Goal: Check status: Check status

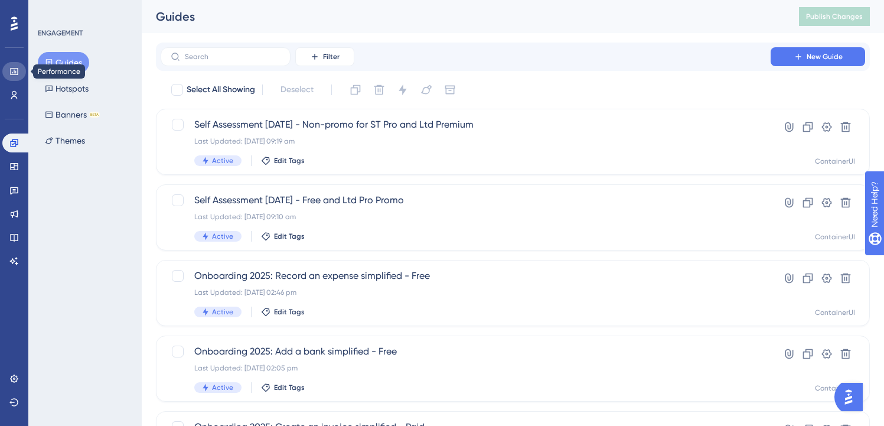
click at [14, 73] on icon at bounding box center [13, 71] width 9 height 9
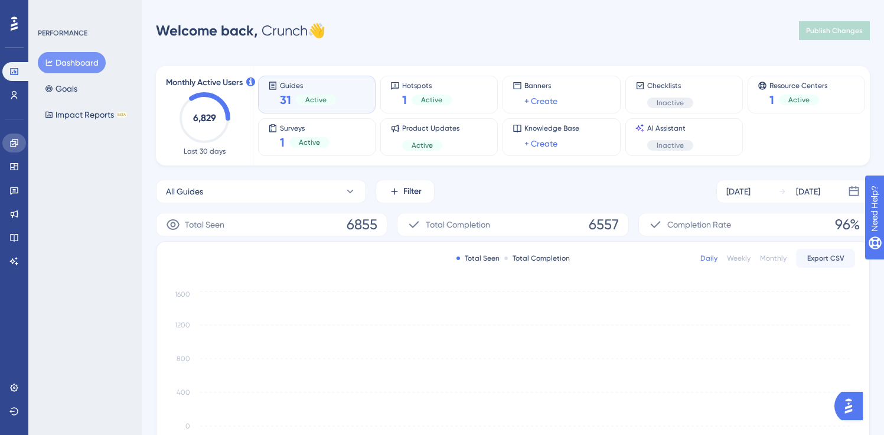
click at [19, 151] on link at bounding box center [14, 142] width 24 height 19
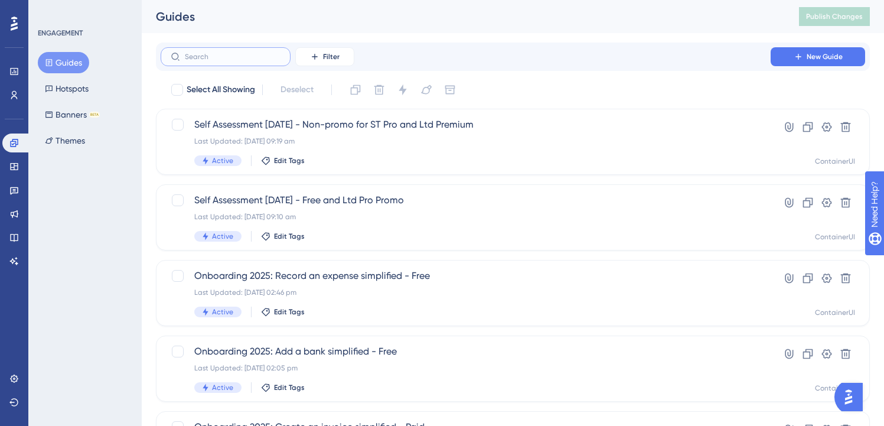
click at [226, 53] on input "text" at bounding box center [233, 57] width 96 height 8
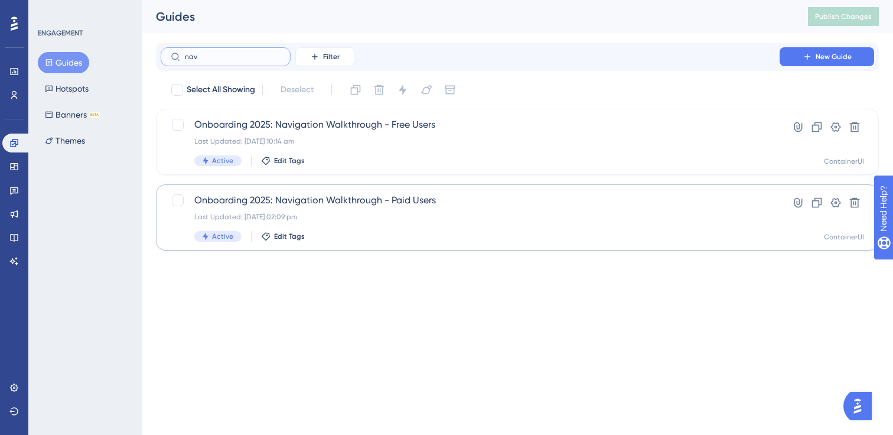
type input "nav"
click at [339, 210] on div "Onboarding 2025: Navigation Walkthrough - Paid Users Last Updated: [DATE] 02:09…" at bounding box center [470, 217] width 552 height 48
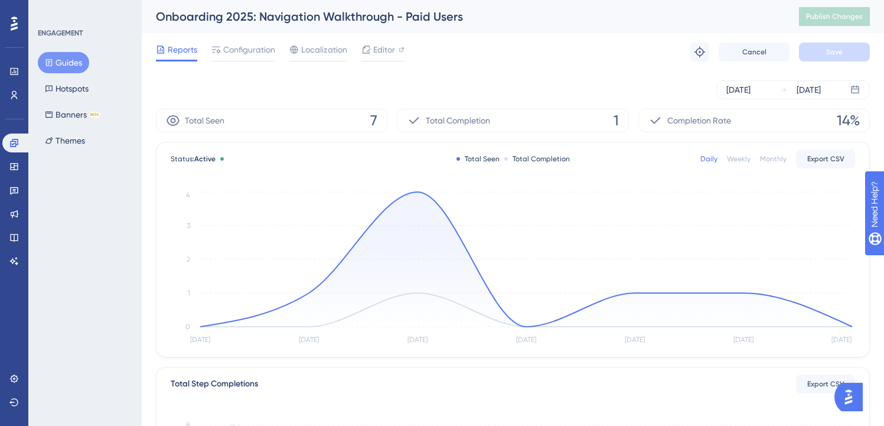
click at [334, 120] on div "Total Seen 7" at bounding box center [272, 121] width 232 height 24
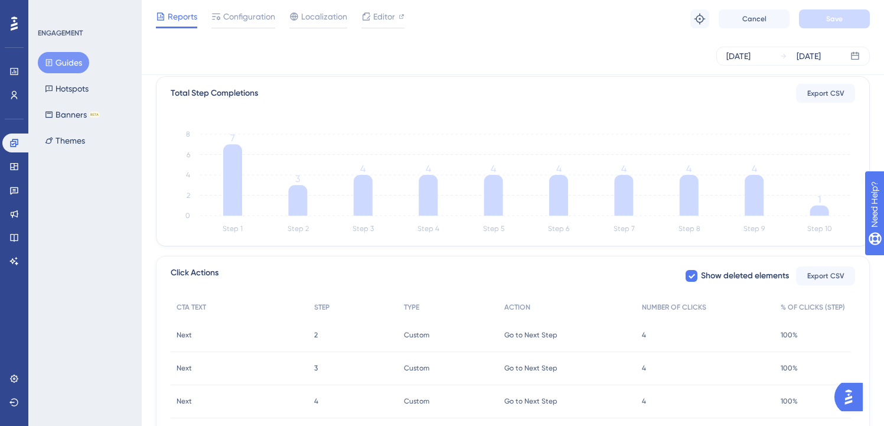
scroll to position [283, 0]
